Goal: Use online tool/utility: Utilize a website feature to perform a specific function

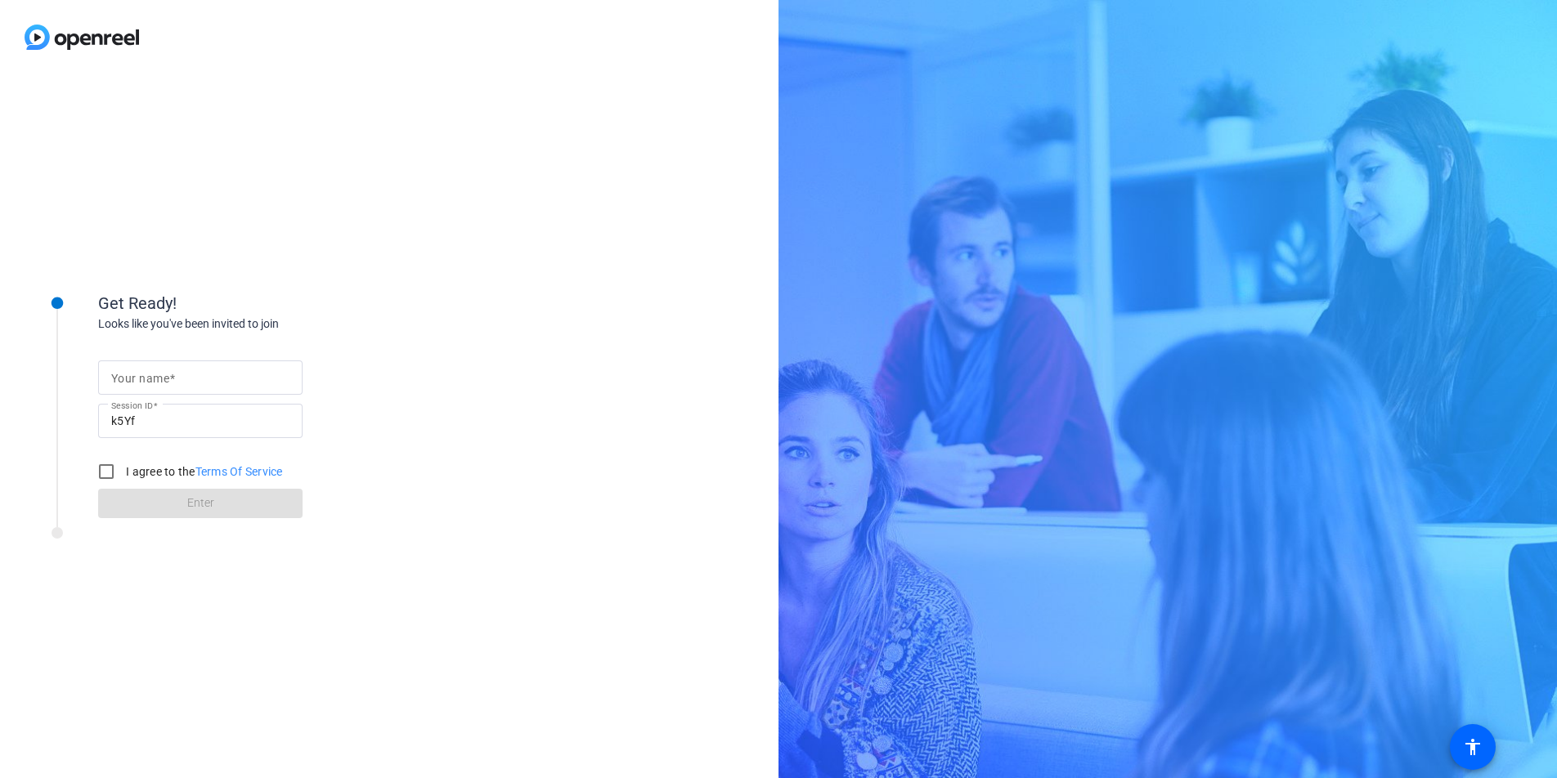
click at [207, 384] on input "Your name" at bounding box center [200, 378] width 178 height 20
type input "[PERSON_NAME]"
click at [107, 476] on input "I agree to the Terms Of Service" at bounding box center [106, 471] width 33 height 33
checkbox input "true"
click at [165, 507] on span at bounding box center [200, 503] width 204 height 39
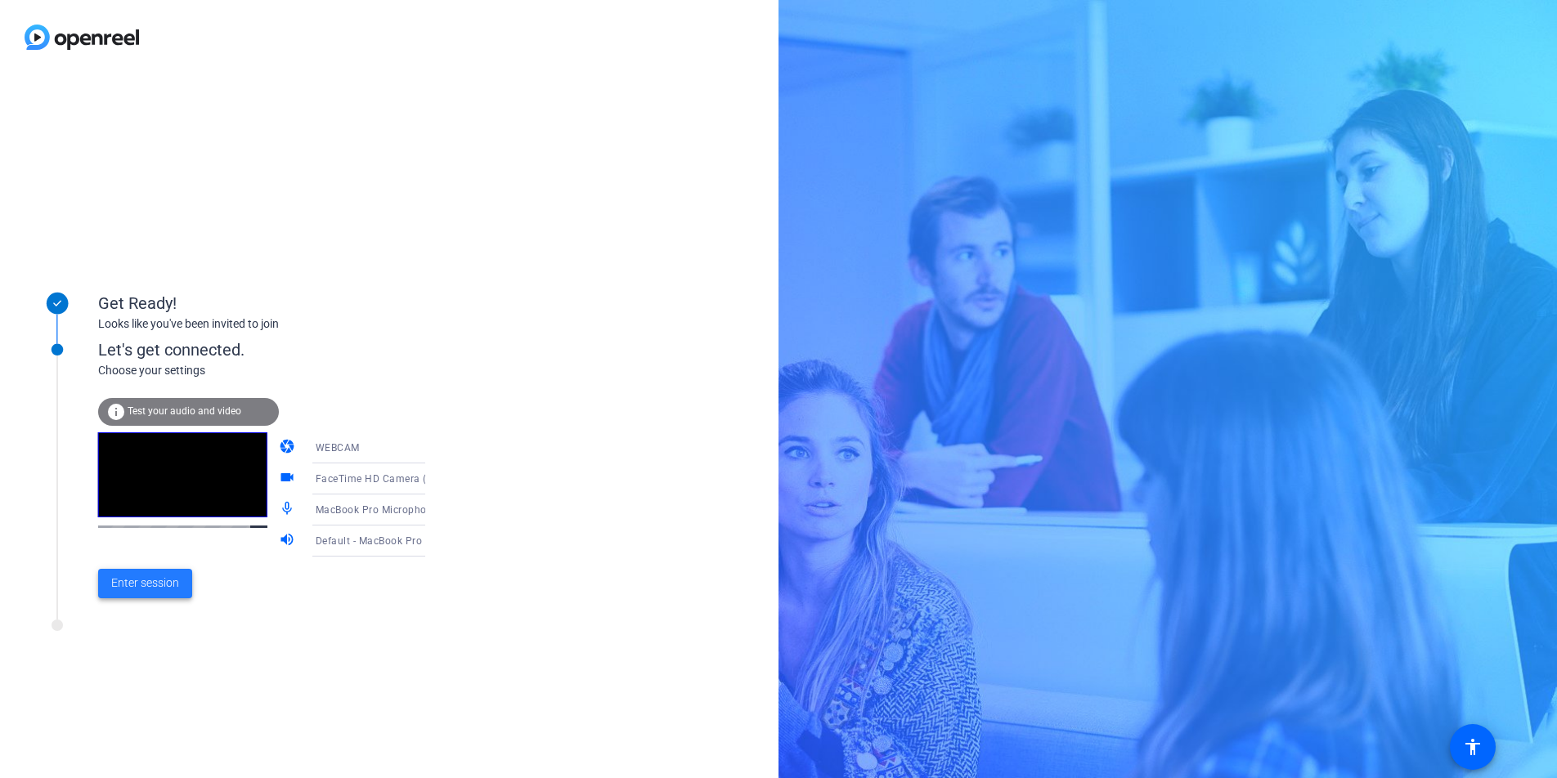
click at [150, 594] on span at bounding box center [145, 583] width 94 height 39
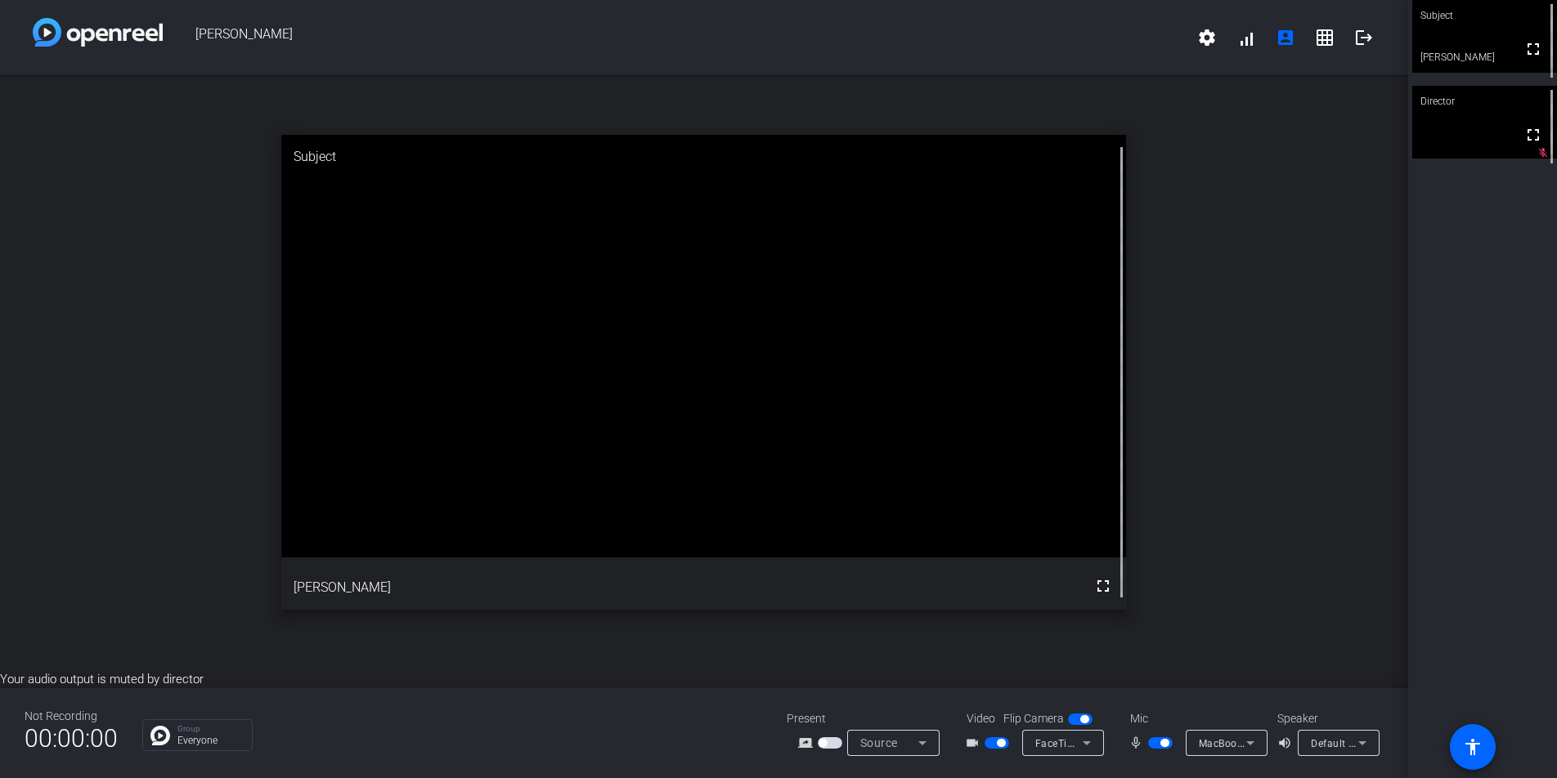
click at [914, 744] on icon at bounding box center [922, 743] width 20 height 20
click at [914, 744] on div at bounding box center [778, 389] width 1557 height 778
click at [1094, 740] on icon at bounding box center [1087, 743] width 20 height 20
click at [1094, 740] on div at bounding box center [778, 389] width 1557 height 778
click at [1531, 217] on mat-icon "fullscreen" at bounding box center [1533, 221] width 20 height 20
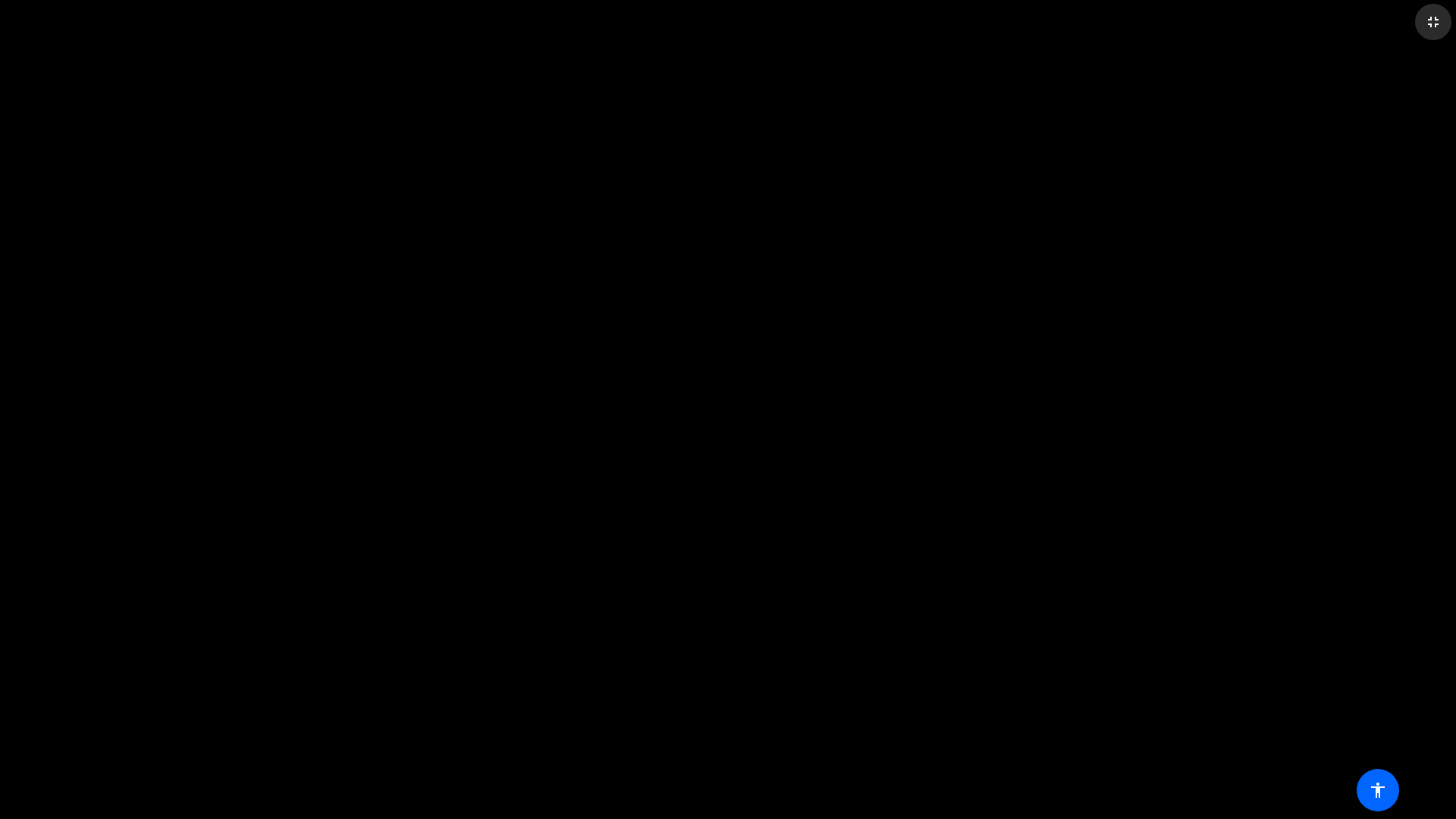
click at [1430, 23] on mat-icon "fullscreen_exit" at bounding box center [1433, 22] width 19 height 19
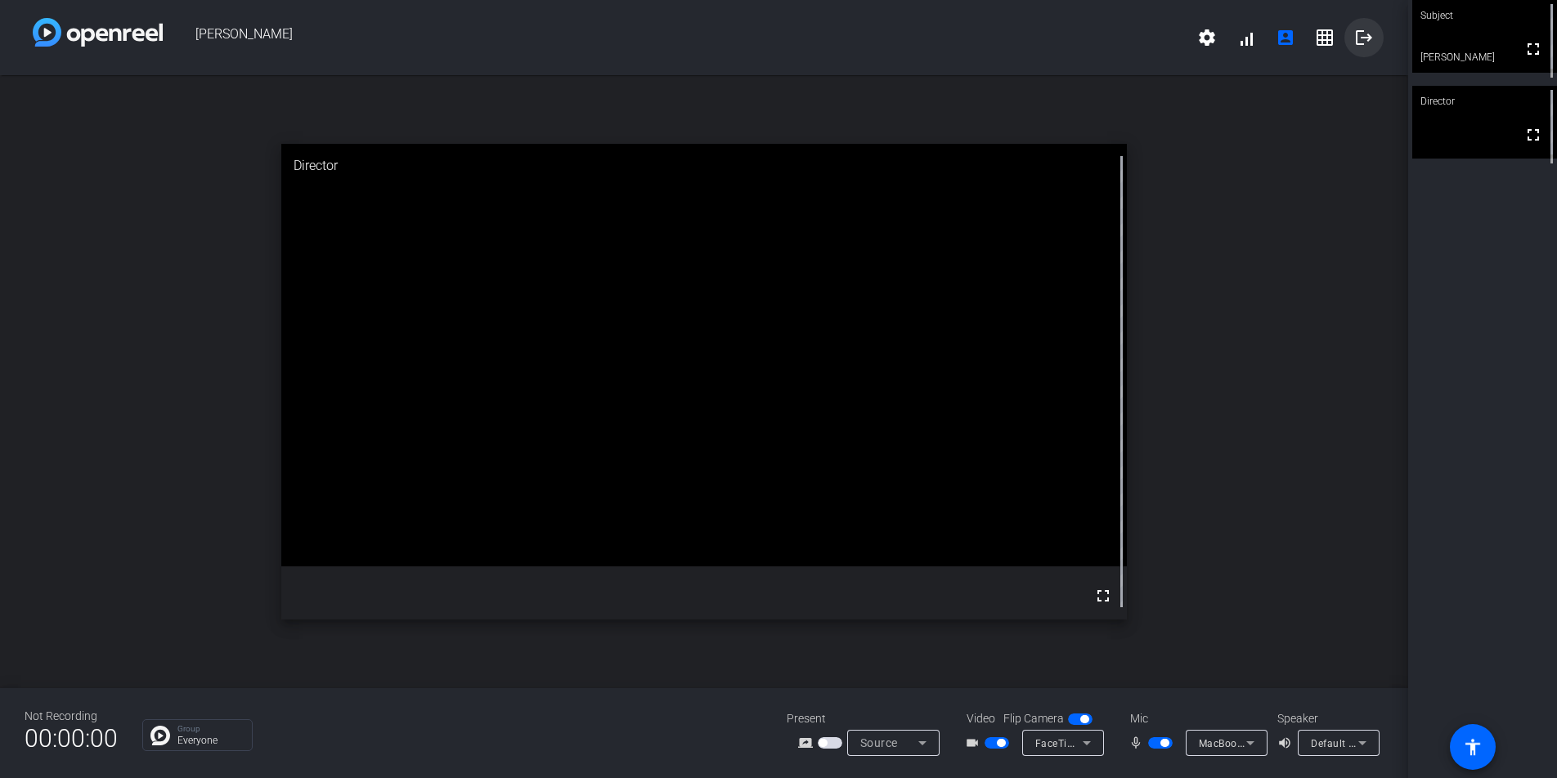
click at [1367, 37] on mat-icon "logout" at bounding box center [1364, 38] width 20 height 20
